Goal: Answer question/provide support

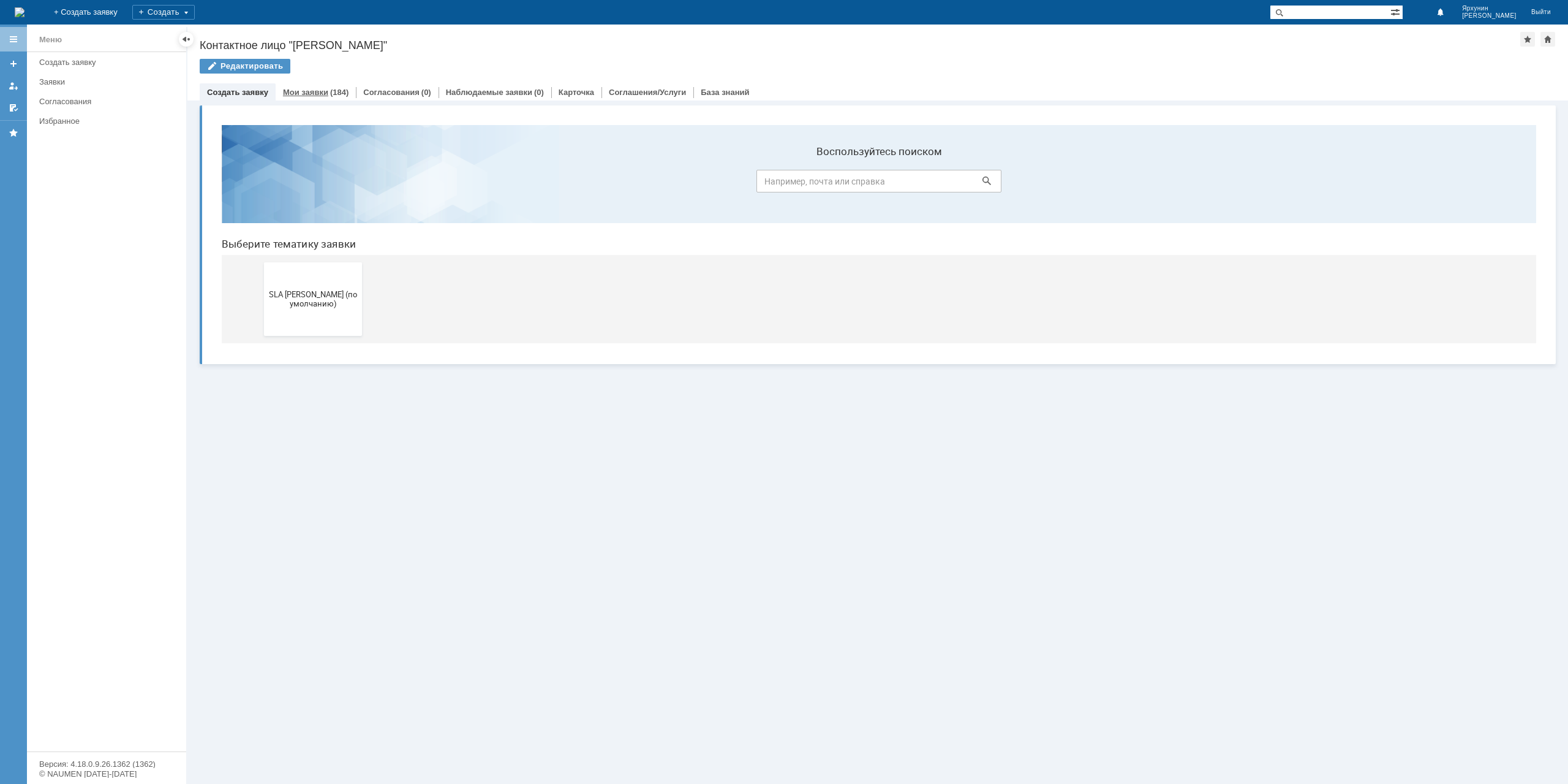
click at [313, 100] on div "Мои заявки (184)" at bounding box center [316, 92] width 80 height 17
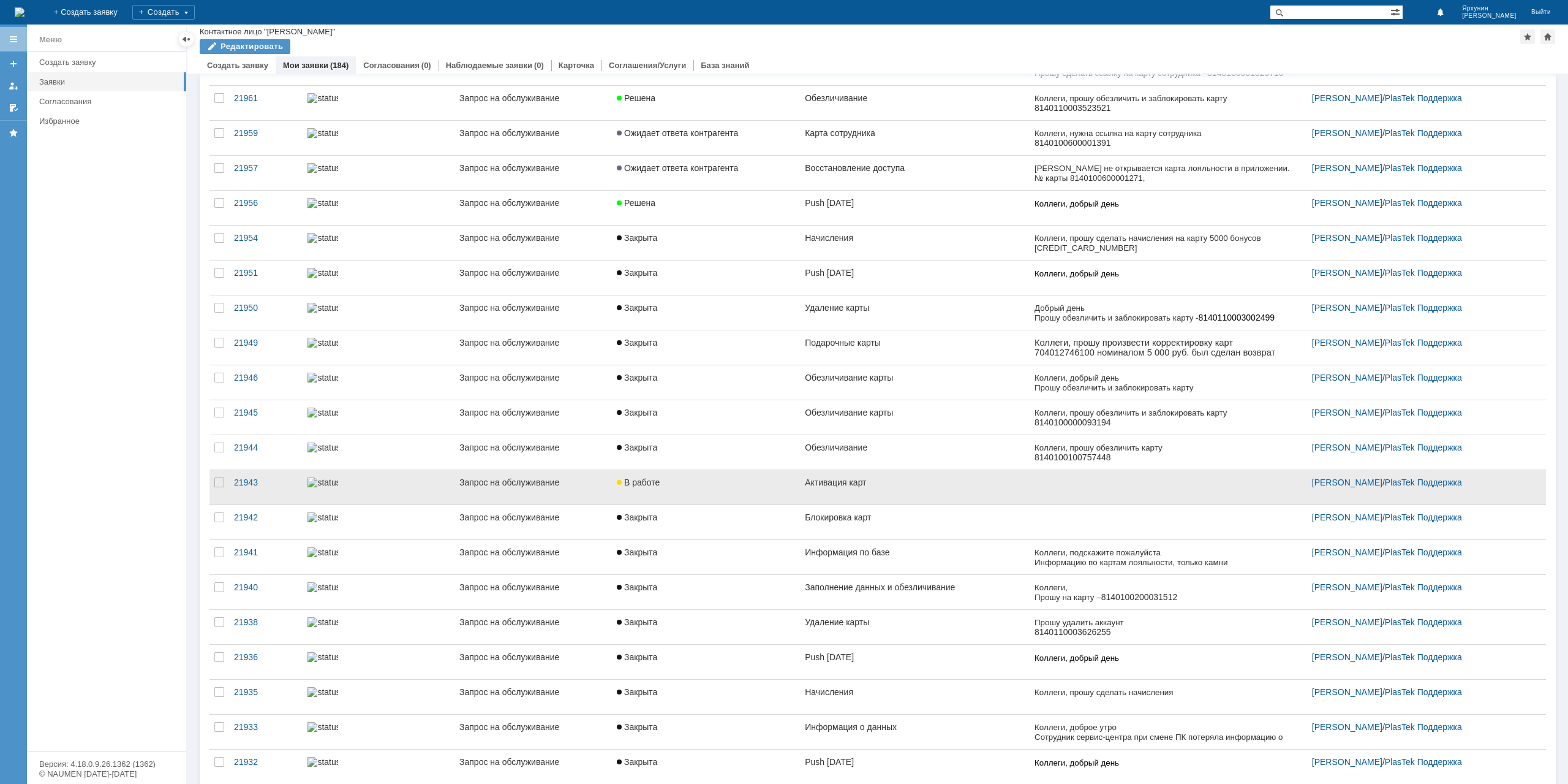
click at [911, 488] on link "Активация карт" at bounding box center [915, 487] width 230 height 34
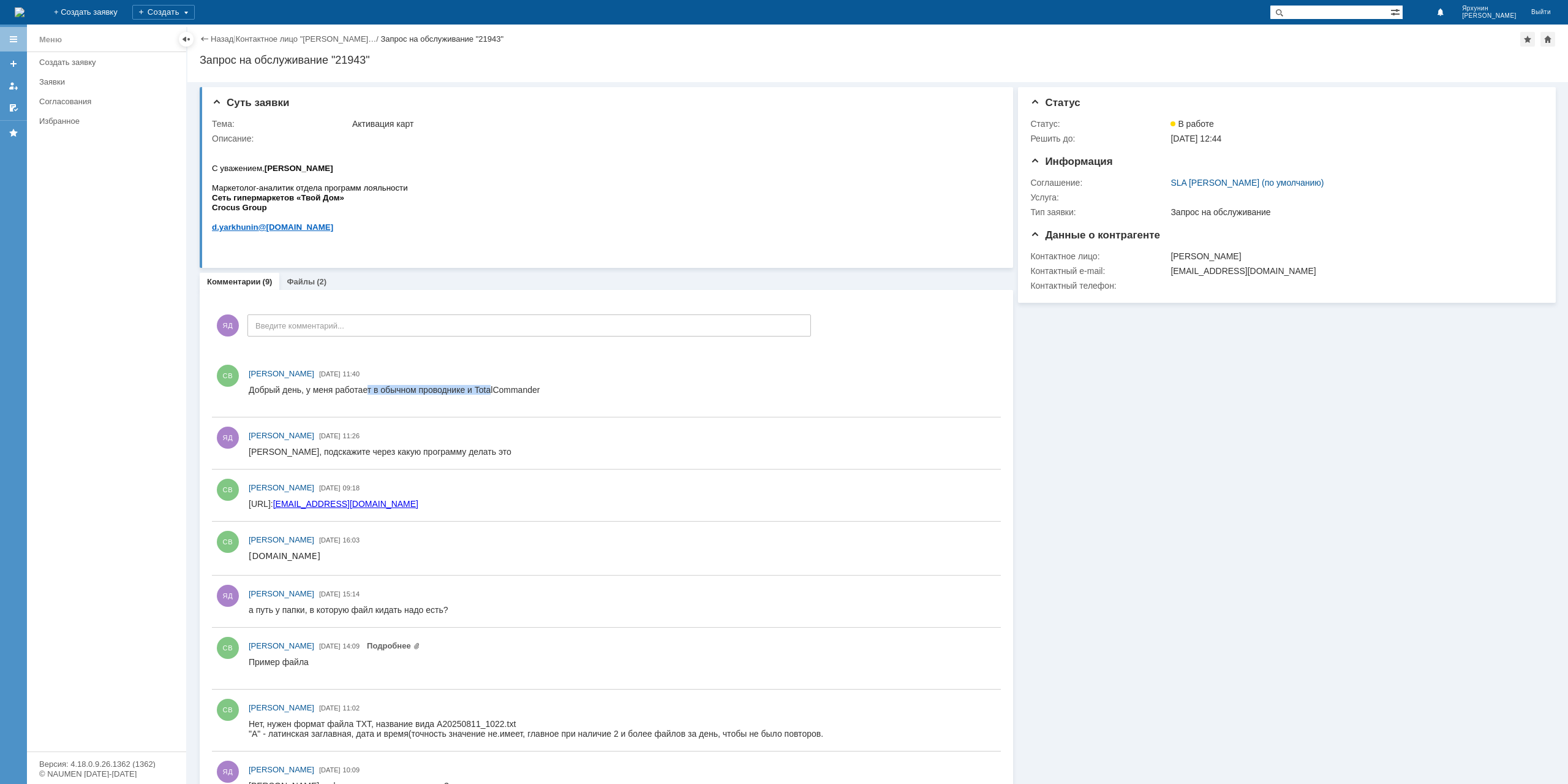
drag, startPoint x: 369, startPoint y: 388, endPoint x: 491, endPoint y: 393, distance: 122.1
click at [491, 393] on div "Добрый день, у меня работает в обычном проводнике и TotalCommander" at bounding box center [394, 394] width 291 height 19
drag, startPoint x: 491, startPoint y: 393, endPoint x: 734, endPoint y: 791, distance: 466.3
click at [491, 393] on div "Добрый день, у меня работает в обычном проводнике и TotalCommander" at bounding box center [394, 394] width 291 height 19
drag, startPoint x: 411, startPoint y: 503, endPoint x: 240, endPoint y: 507, distance: 171.0
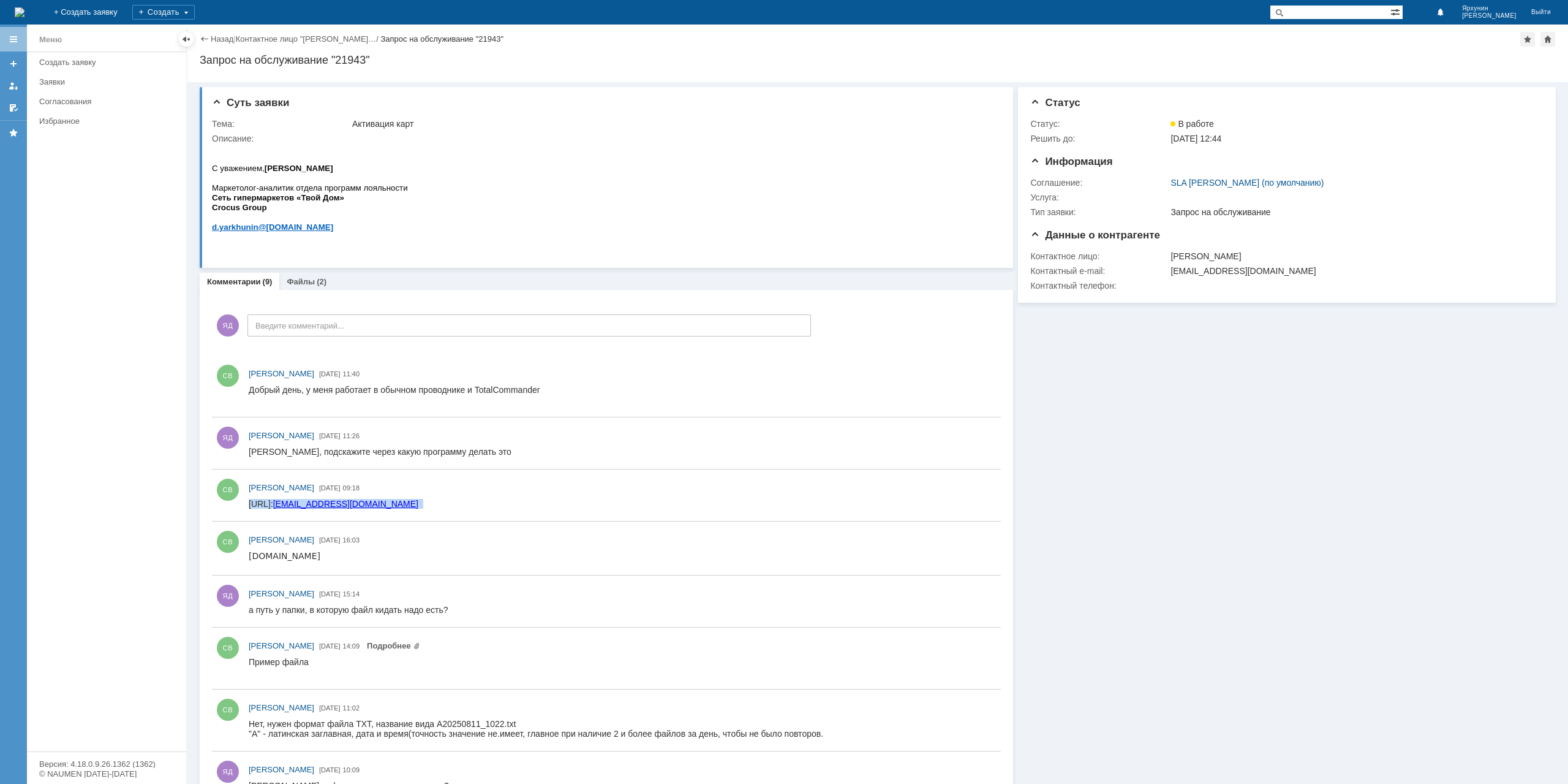
click at [249, 507] on html "[URL]: [EMAIL_ADDRESS][DOMAIN_NAME]" at bounding box center [620, 504] width 741 height 11
copy div "[URL]: [EMAIL_ADDRESS][DOMAIN_NAME]"
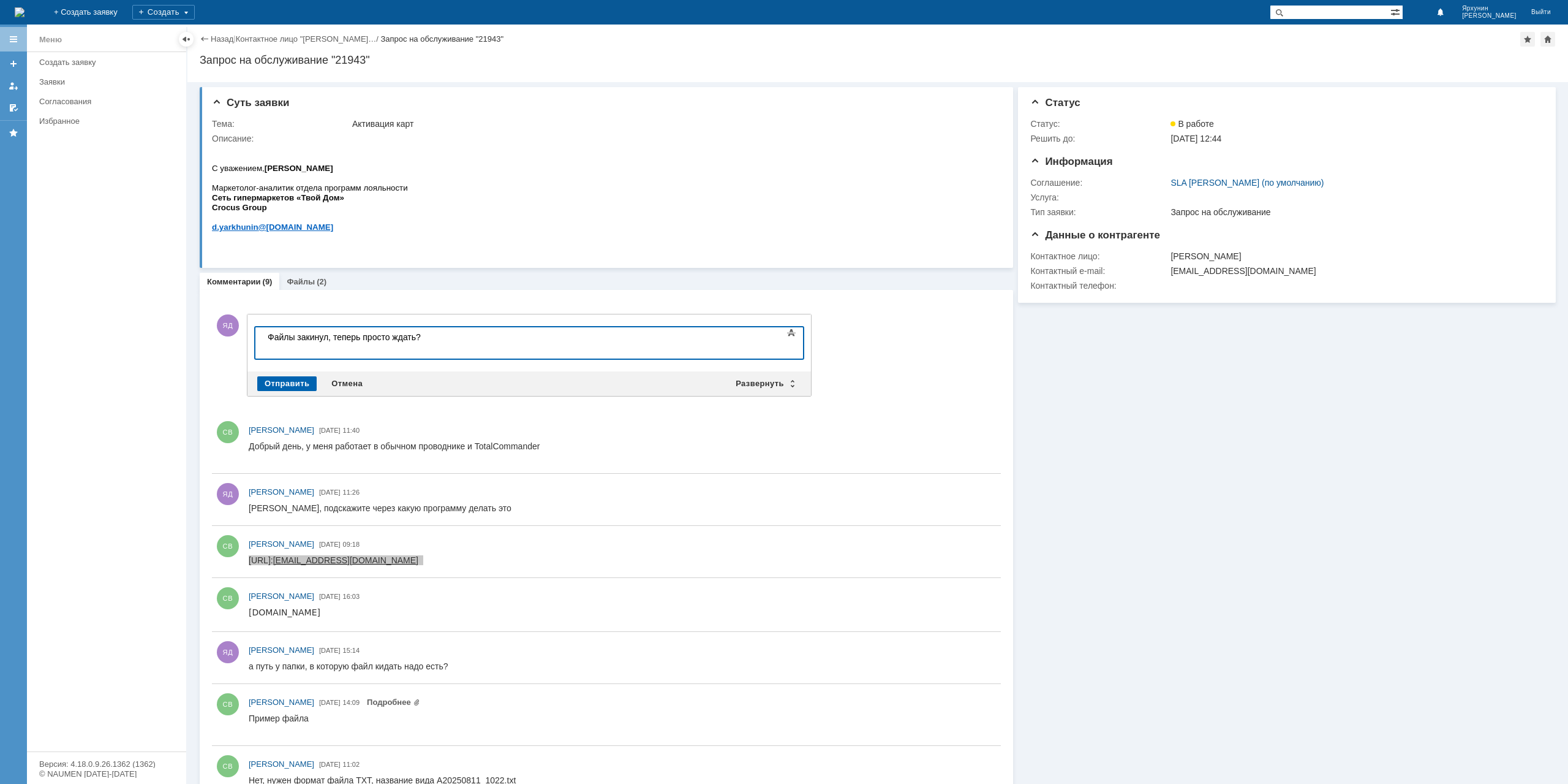
click at [281, 383] on div "Отправить" at bounding box center [286, 384] width 59 height 15
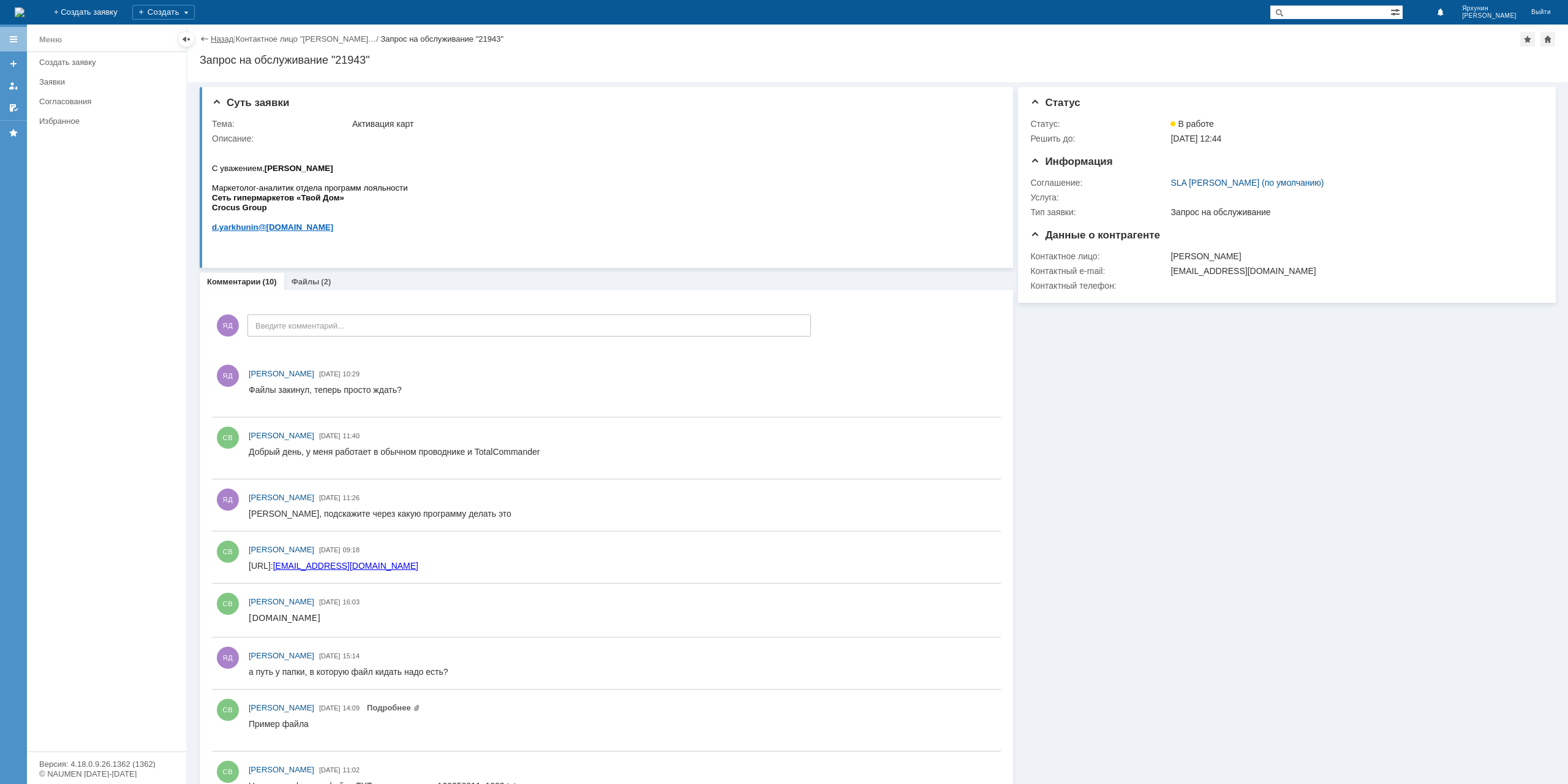
click at [223, 40] on link "Назад" at bounding box center [222, 39] width 22 height 9
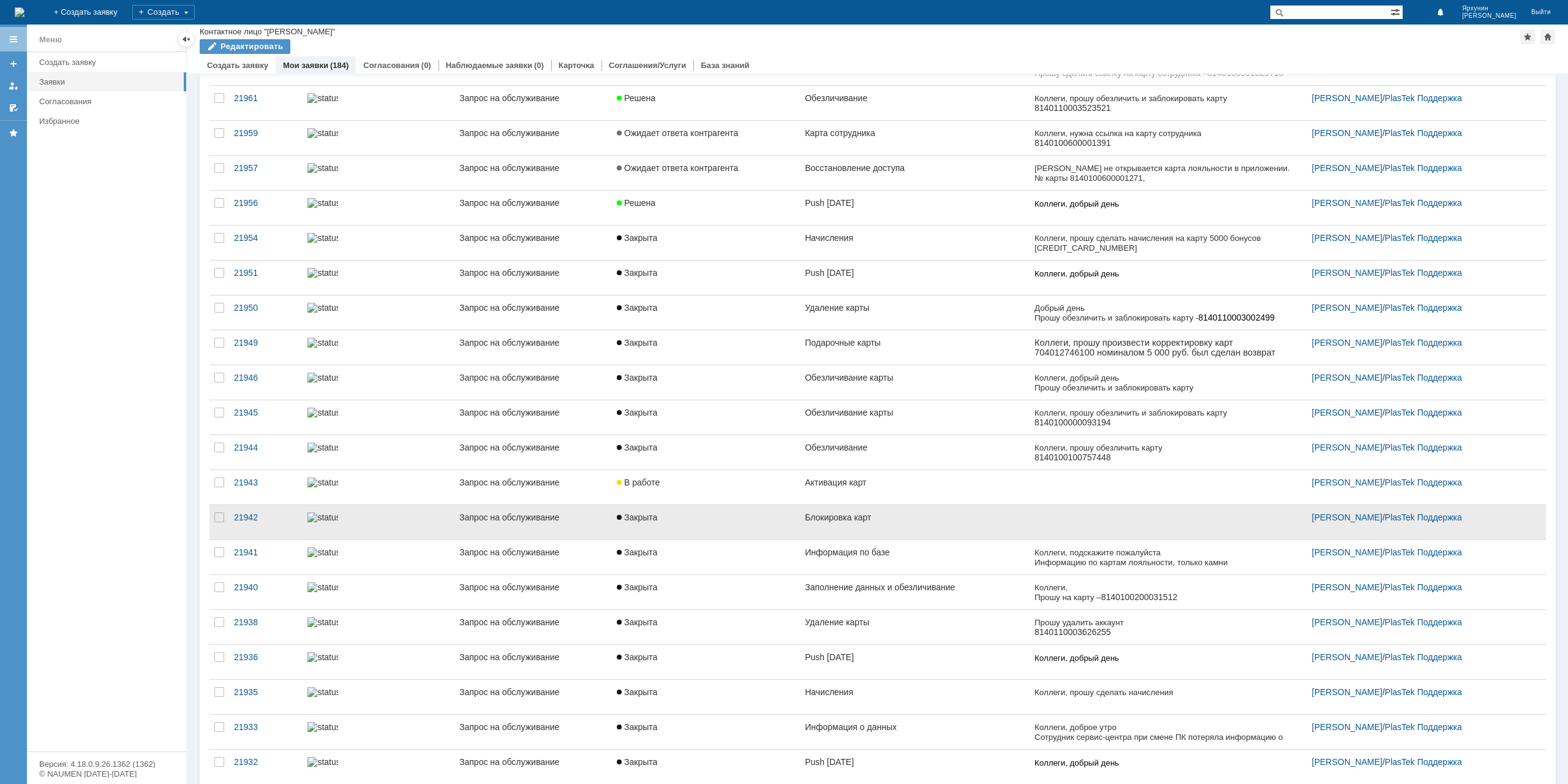
click at [891, 518] on link "Блокировка карт" at bounding box center [915, 522] width 230 height 34
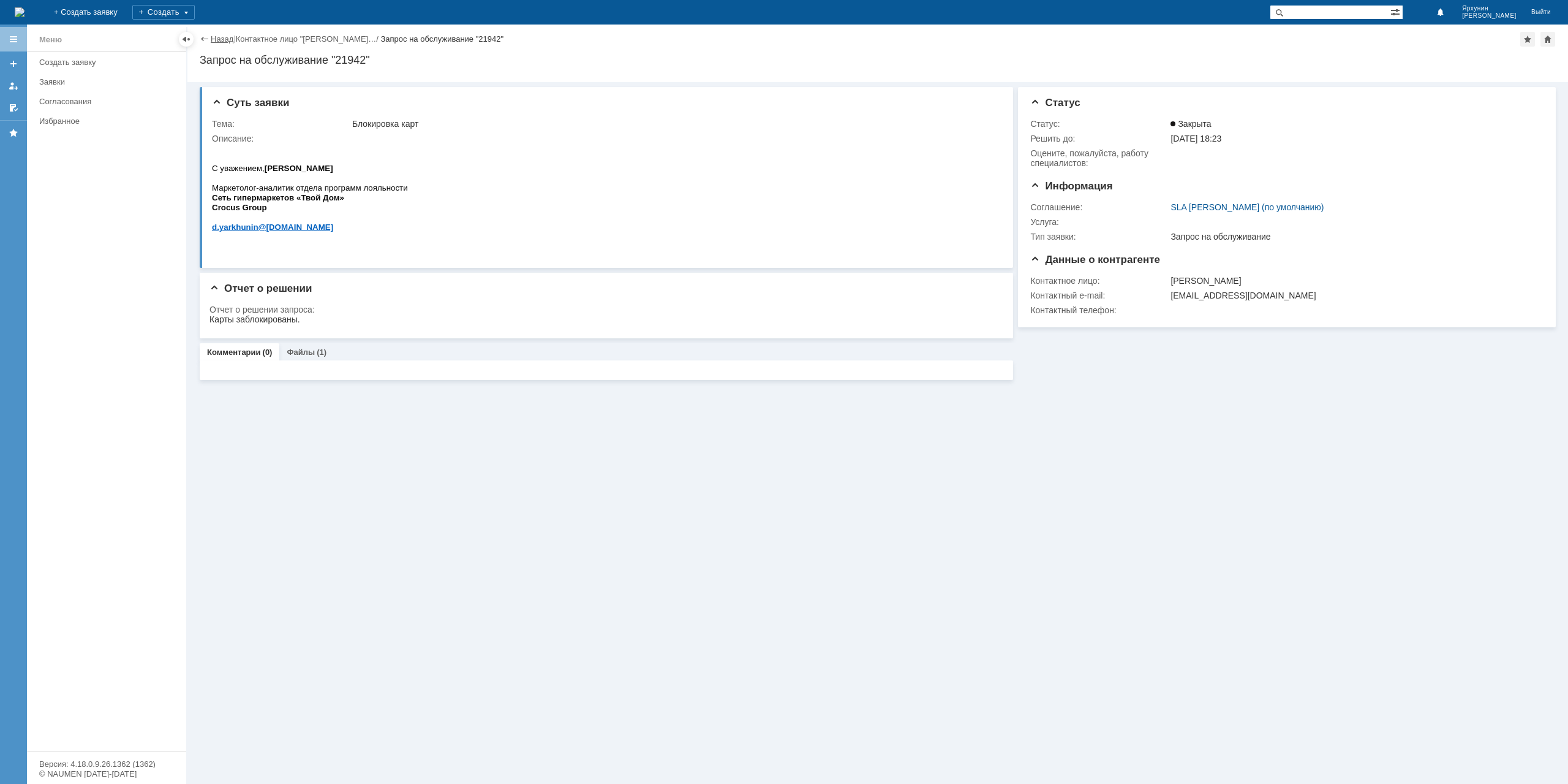
click at [217, 40] on link "Назад" at bounding box center [222, 39] width 22 height 9
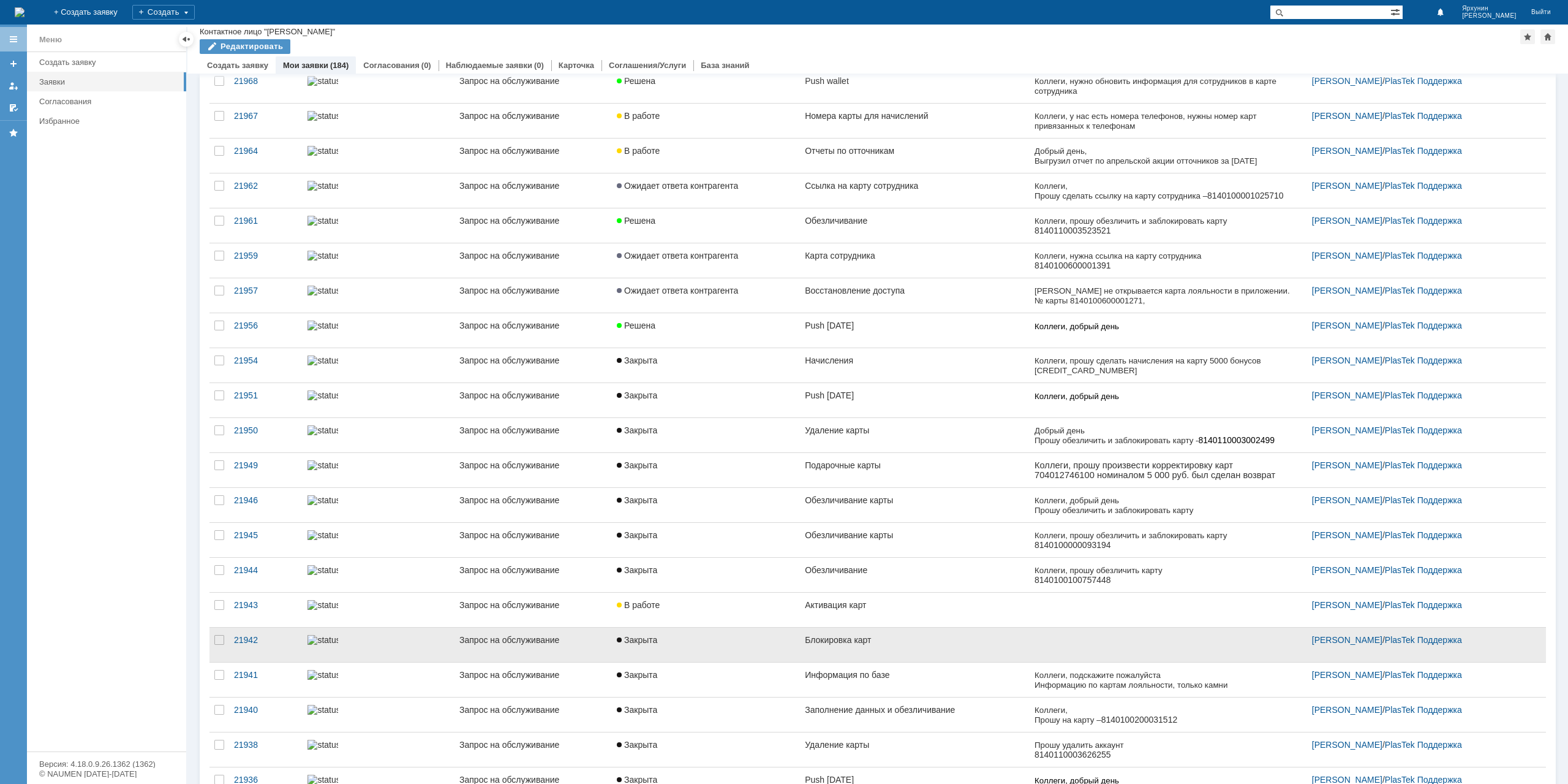
scroll to position [368, 0]
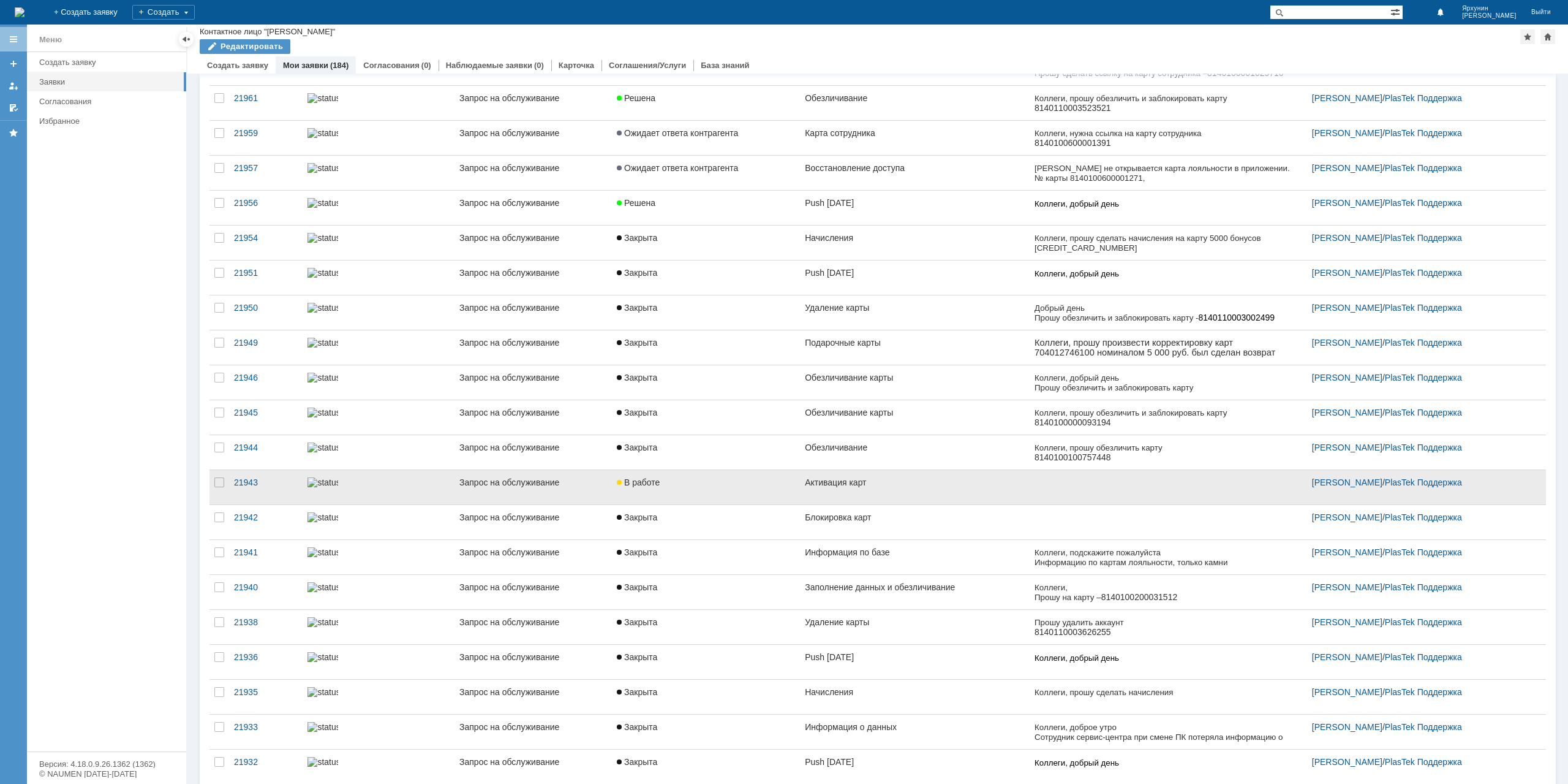
click at [875, 496] on link "Активация карт" at bounding box center [915, 487] width 230 height 34
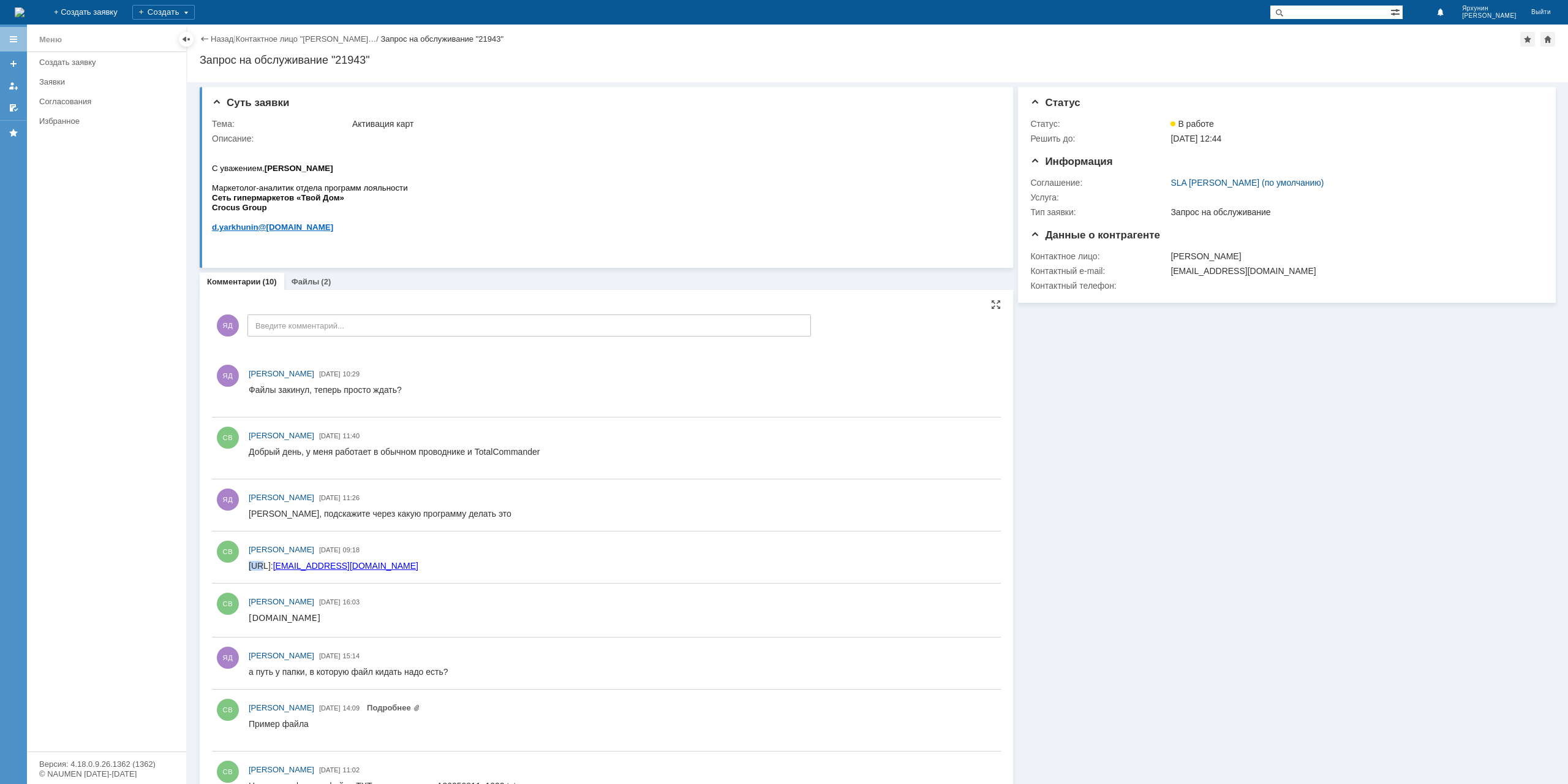
drag, startPoint x: 411, startPoint y: 567, endPoint x: 245, endPoint y: 566, distance: 166.0
click at [249, 566] on html "[URL]: [EMAIL_ADDRESS][DOMAIN_NAME]" at bounding box center [620, 566] width 741 height 11
click at [247, 564] on div "СВ [PERSON_NAME] [DATE] 09:18" at bounding box center [606, 557] width 789 height 42
click at [250, 566] on div "[URL]: [EMAIL_ADDRESS][DOMAIN_NAME]" at bounding box center [336, 566] width 175 height 10
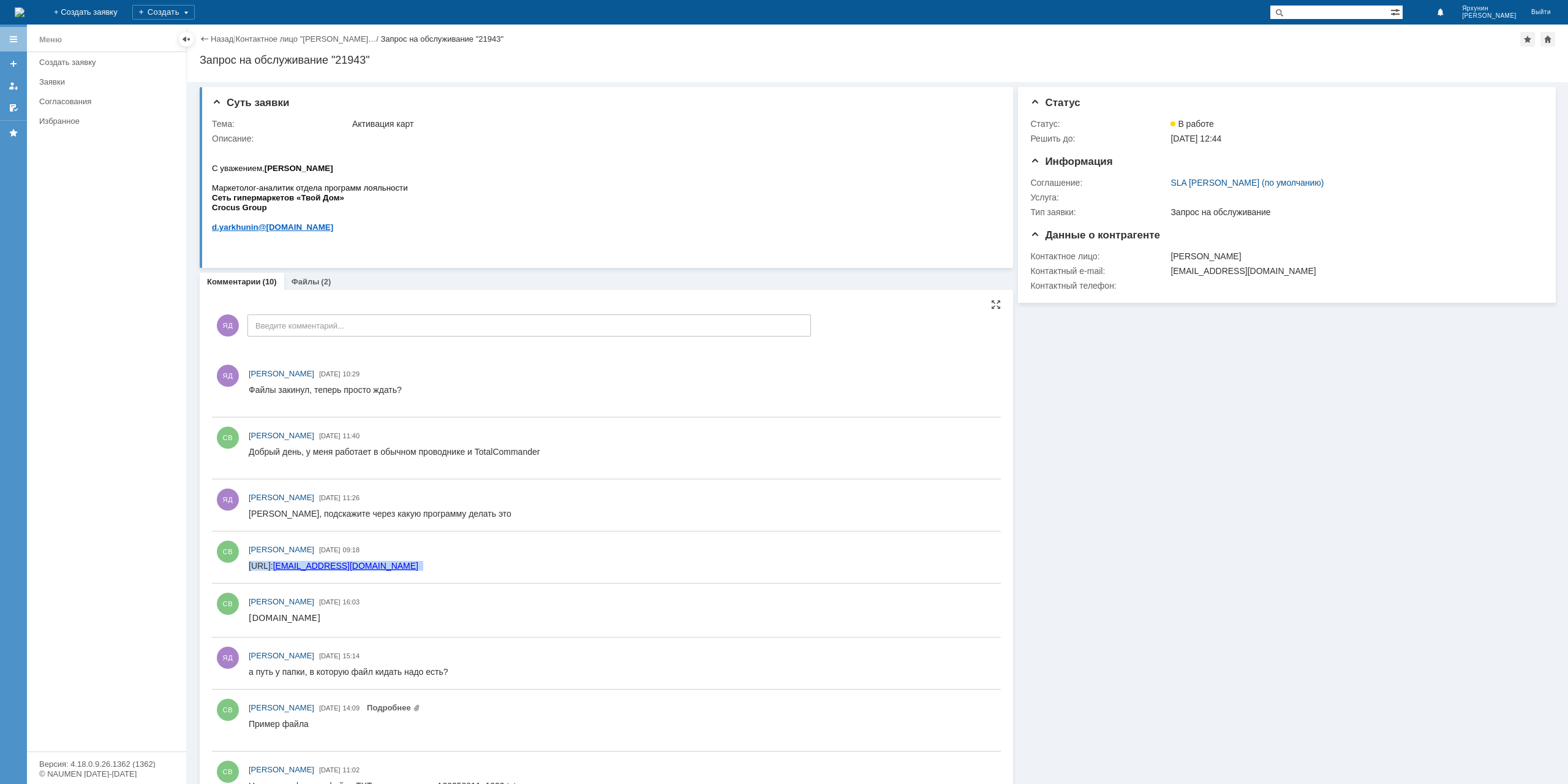
click at [250, 566] on div "[URL]: [EMAIL_ADDRESS][DOMAIN_NAME]" at bounding box center [336, 566] width 175 height 10
click at [217, 37] on link "Назад" at bounding box center [222, 39] width 22 height 9
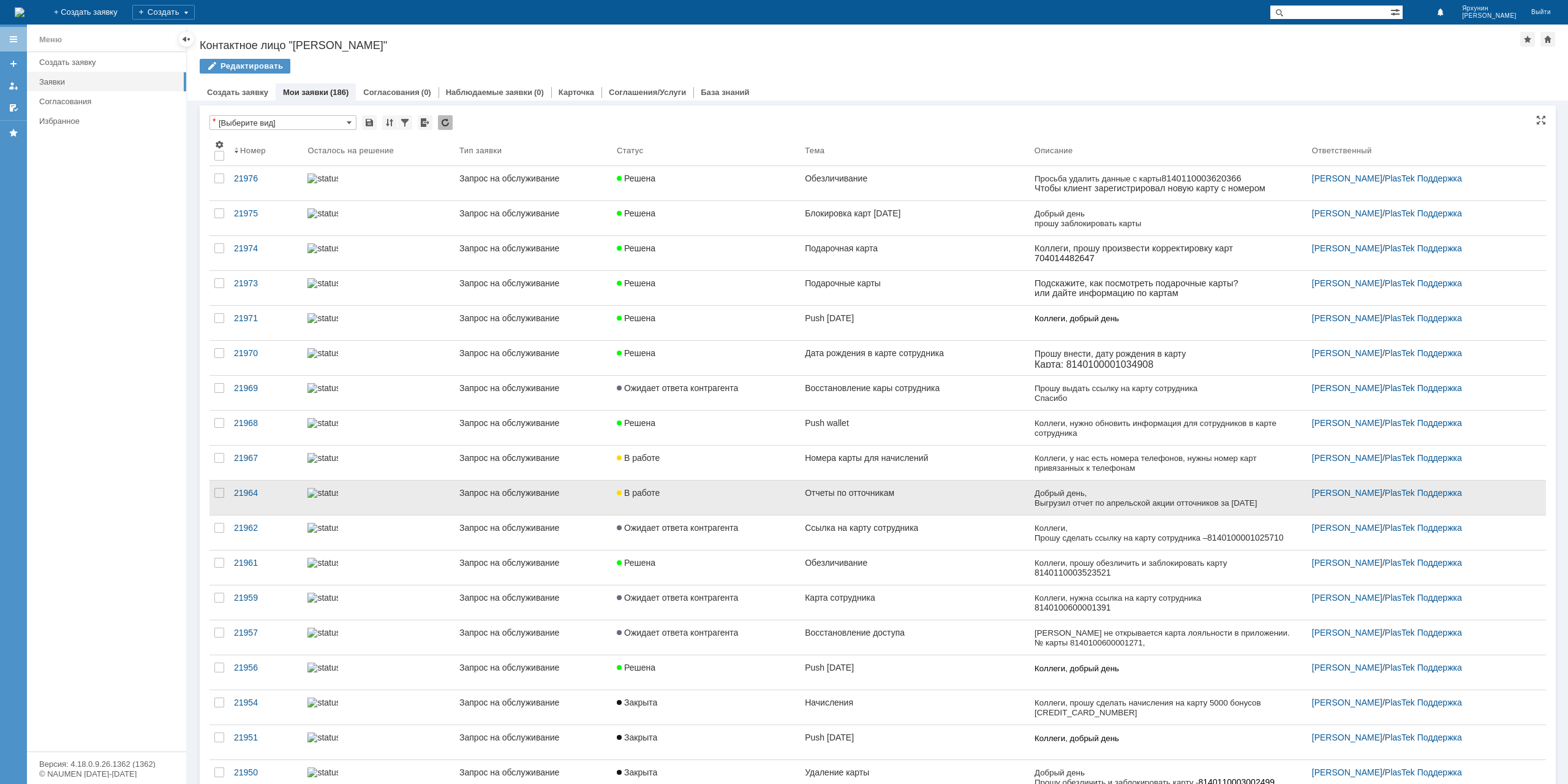
click at [740, 491] on div "В работе" at bounding box center [706, 492] width 178 height 10
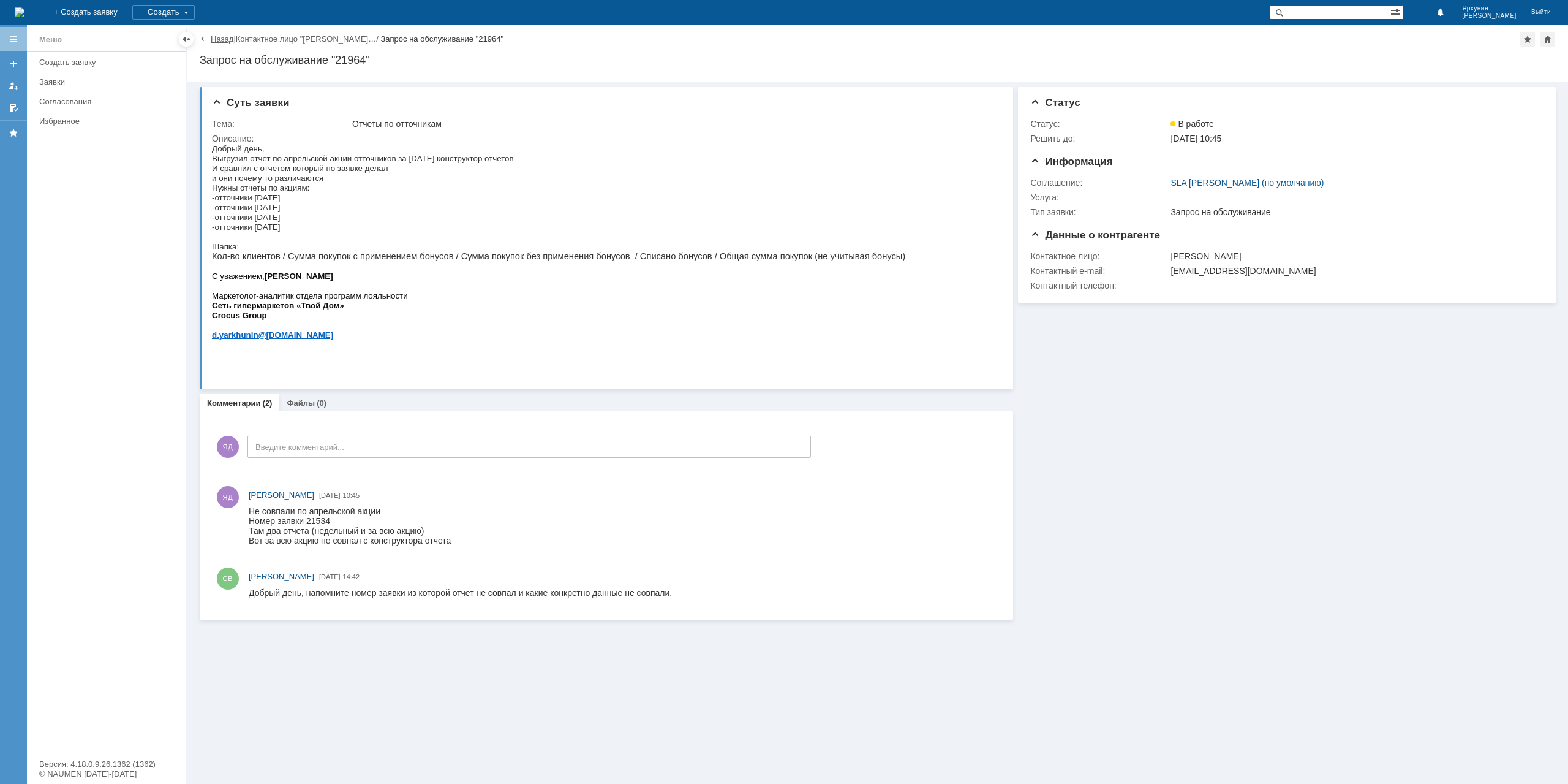
click at [223, 41] on link "Назад" at bounding box center [222, 39] width 22 height 9
